Goal: Task Accomplishment & Management: Use online tool/utility

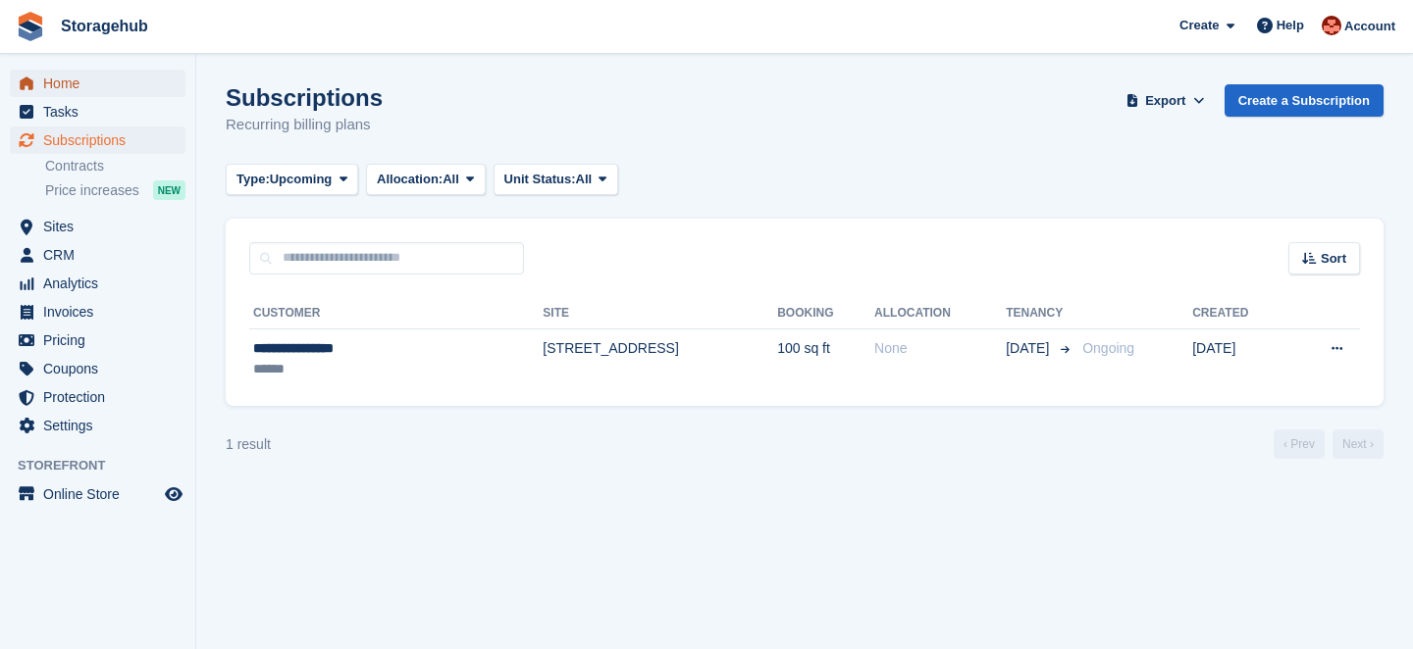
click at [68, 79] on span "Home" at bounding box center [102, 83] width 118 height 27
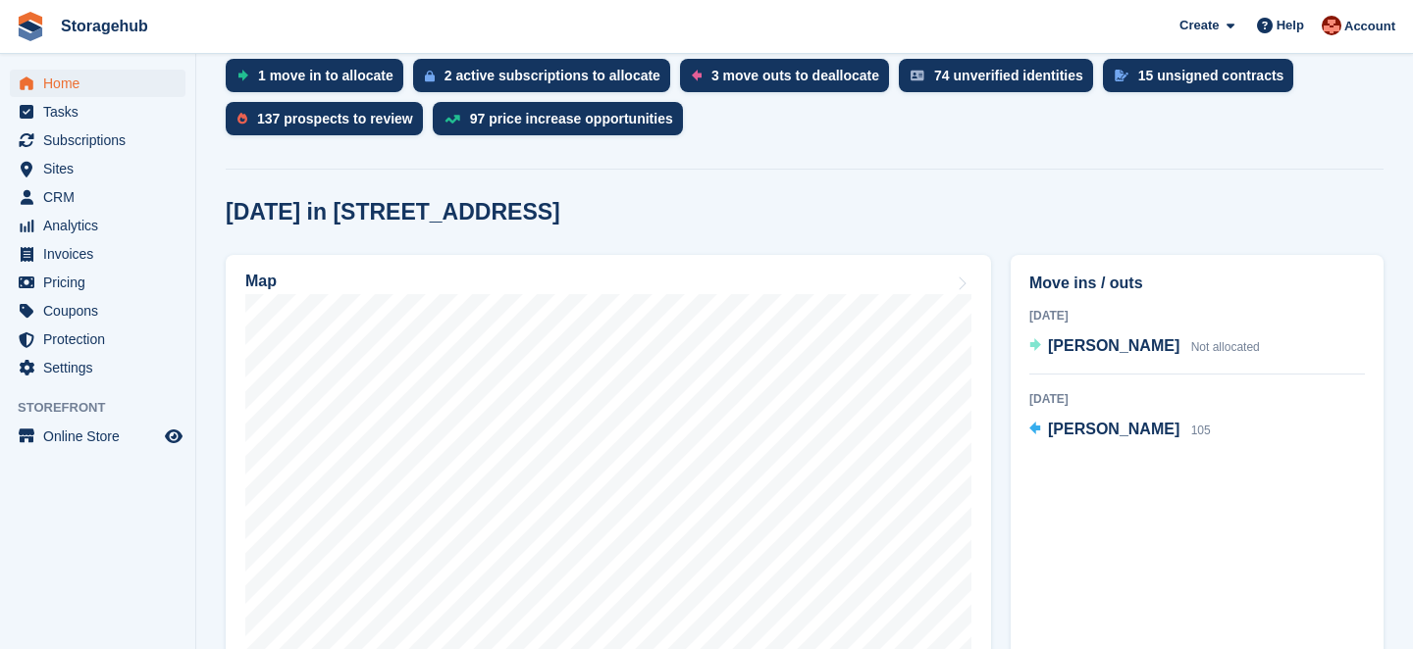
scroll to position [404, 0]
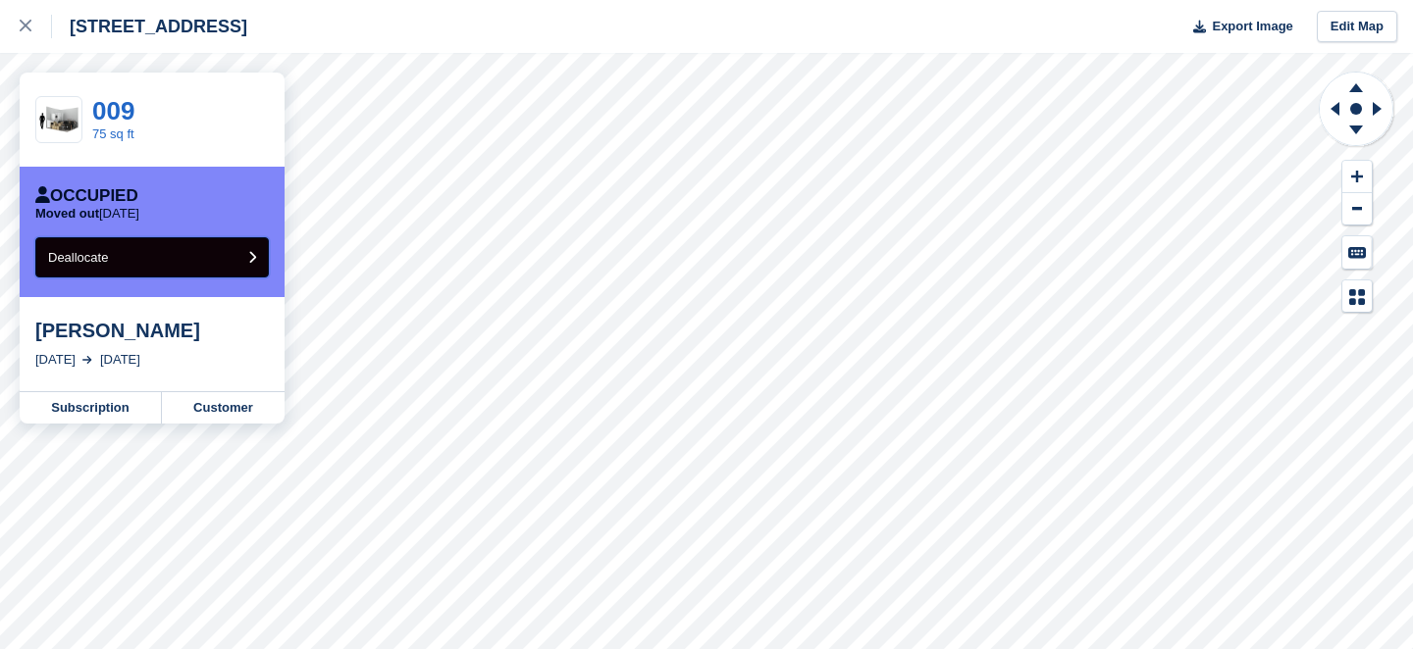
click at [189, 259] on button "Deallocate" at bounding box center [151, 257] width 233 height 40
